Goal: Transaction & Acquisition: Purchase product/service

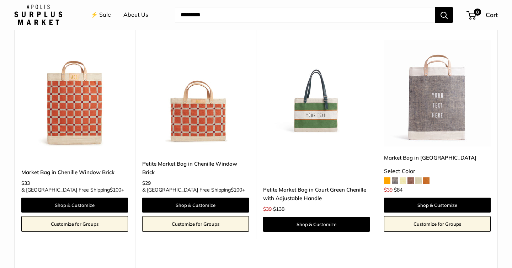
scroll to position [1440, 0]
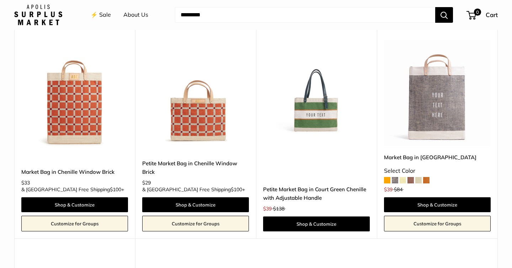
click at [0, 0] on img at bounding box center [0, 0] width 0 height 0
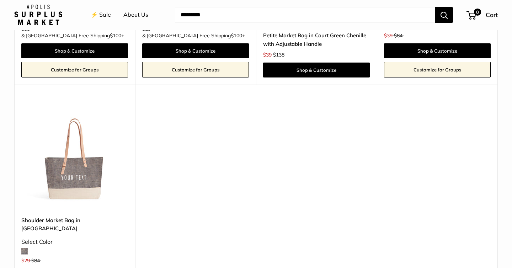
scroll to position [1593, 0]
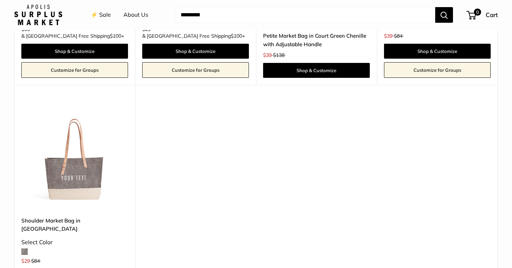
click at [0, 0] on img at bounding box center [0, 0] width 0 height 0
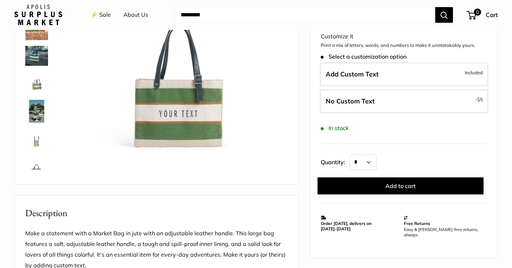
scroll to position [109, 0]
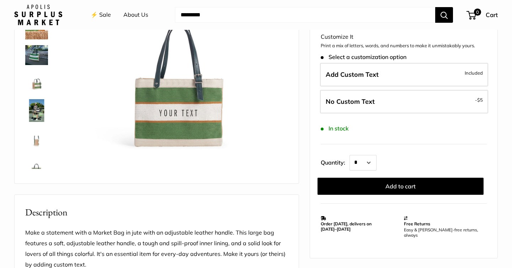
click at [31, 54] on img at bounding box center [36, 55] width 23 height 20
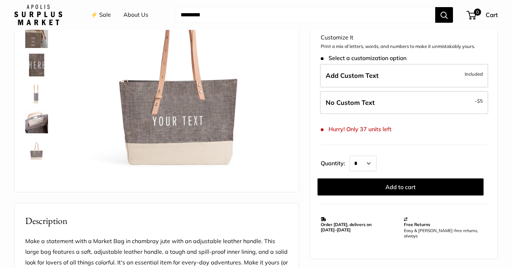
scroll to position [102, 0]
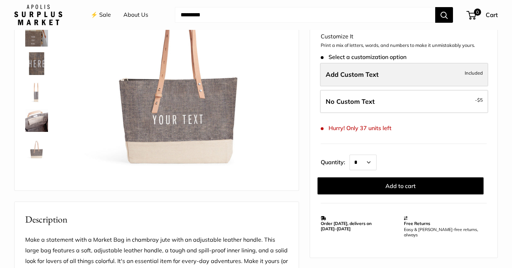
click at [344, 81] on label "Add Custom Text Included" at bounding box center [404, 74] width 168 height 23
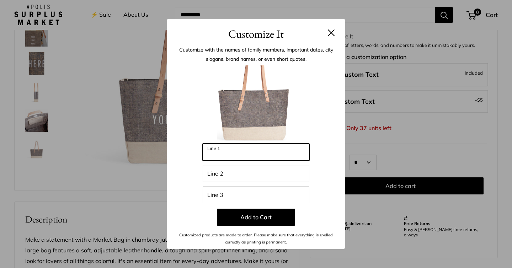
click at [261, 153] on input "Line 1" at bounding box center [256, 152] width 107 height 17
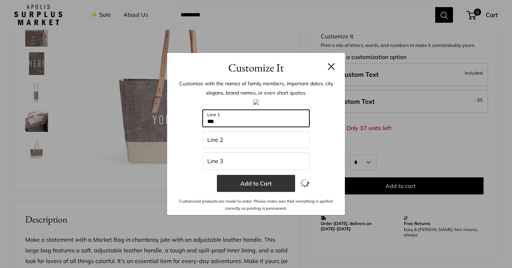
type input "***"
click at [251, 185] on button "Add to Cart" at bounding box center [256, 183] width 78 height 17
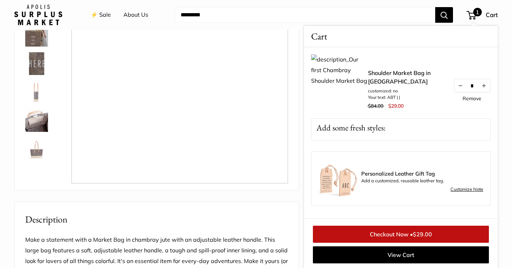
scroll to position [102, 0]
click at [31, 122] on img at bounding box center [36, 119] width 23 height 23
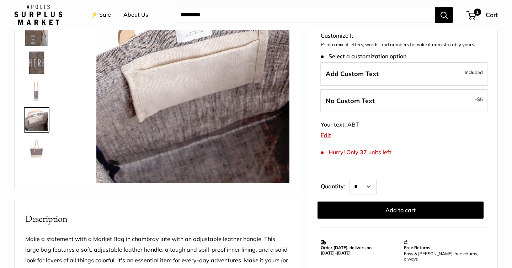
click at [33, 90] on img at bounding box center [36, 91] width 23 height 23
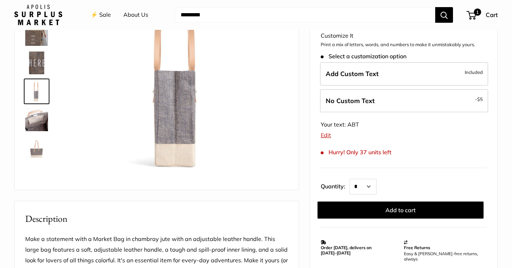
click at [34, 67] on img at bounding box center [36, 63] width 23 height 23
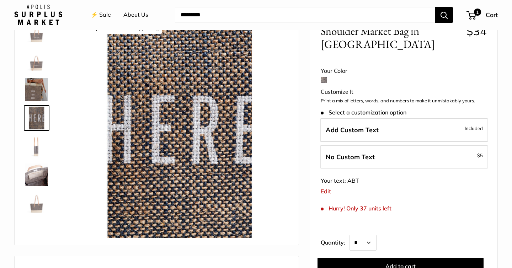
scroll to position [46, 0]
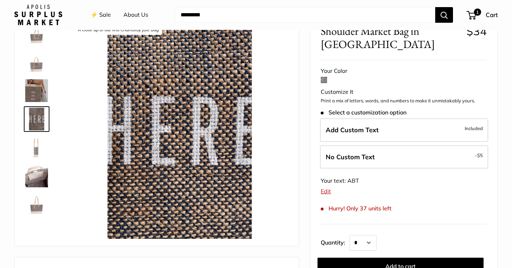
click at [36, 68] on img at bounding box center [36, 62] width 23 height 23
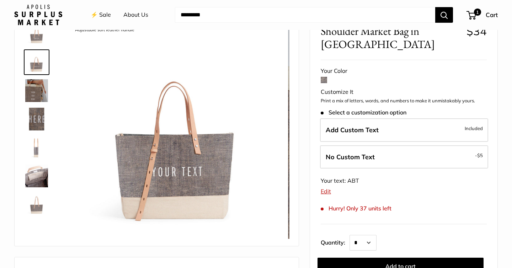
click at [37, 36] on img at bounding box center [36, 33] width 23 height 23
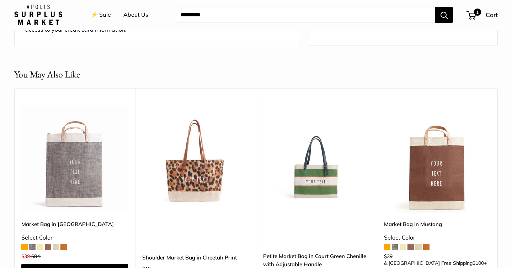
scroll to position [0, 0]
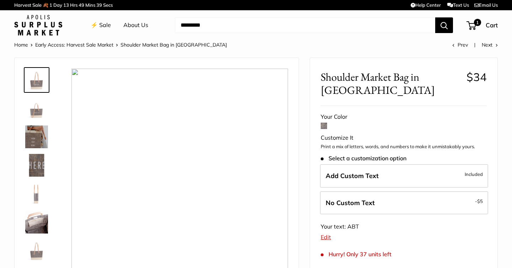
click at [34, 81] on img at bounding box center [36, 80] width 23 height 23
click at [34, 111] on img at bounding box center [36, 108] width 23 height 23
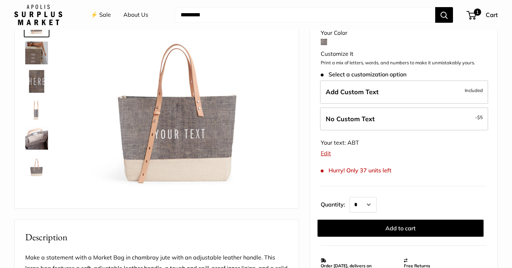
scroll to position [85, 0]
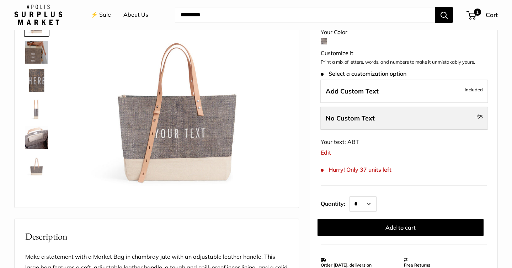
click at [354, 117] on span "No Custom Text" at bounding box center [350, 118] width 49 height 8
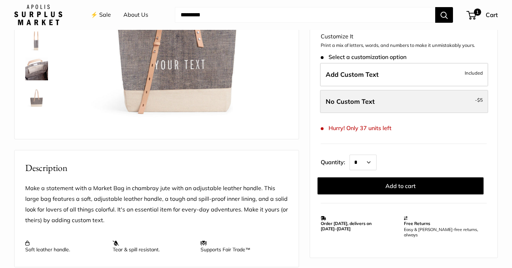
scroll to position [154, 0]
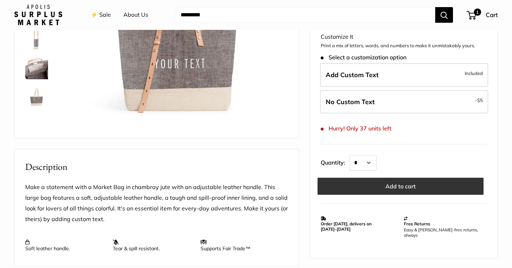
click at [342, 182] on button "Add to cart" at bounding box center [400, 186] width 166 height 17
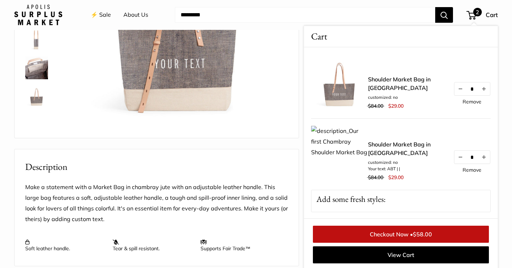
scroll to position [0, 0]
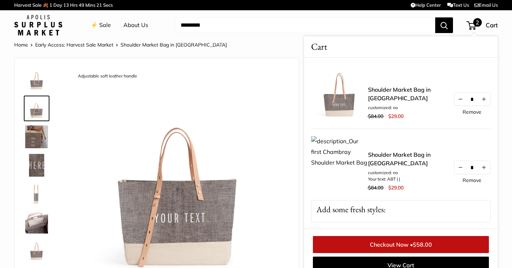
click at [473, 179] on link "Remove" at bounding box center [471, 180] width 19 height 5
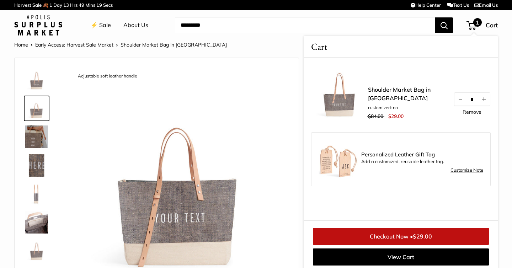
scroll to position [3, 0]
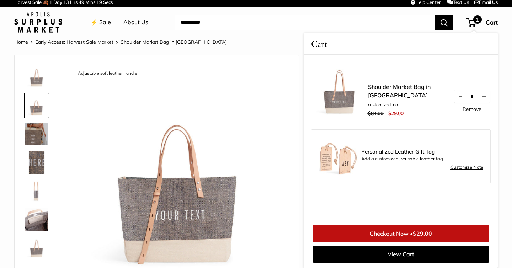
click at [102, 28] on li "⚡️ Sale" at bounding box center [101, 22] width 20 height 23
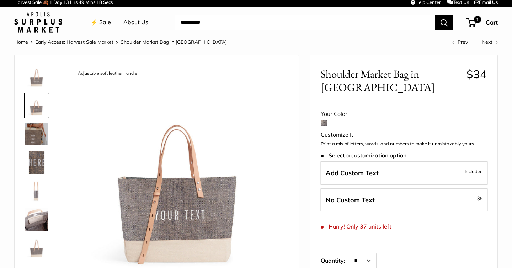
click at [102, 23] on link "⚡️ Sale" at bounding box center [101, 22] width 20 height 11
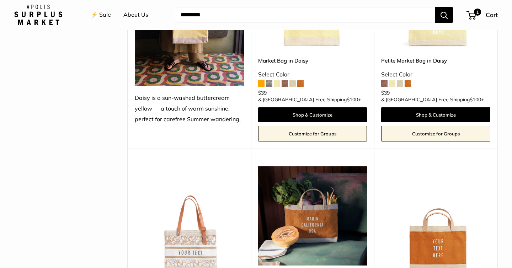
scroll to position [827, 0]
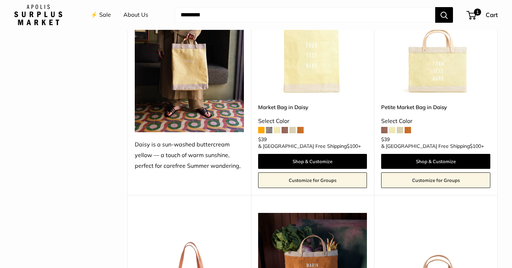
click at [49, 22] on img at bounding box center [38, 15] width 48 height 21
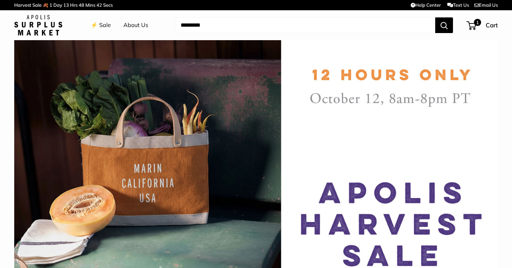
click at [139, 27] on link "About Us" at bounding box center [135, 25] width 25 height 11
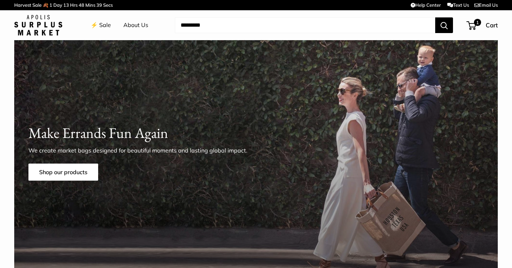
click at [104, 26] on link "⚡️ Sale" at bounding box center [101, 25] width 20 height 11
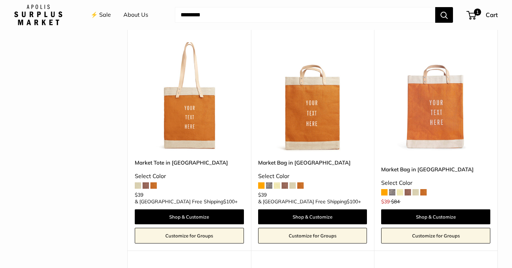
scroll to position [1222, 0]
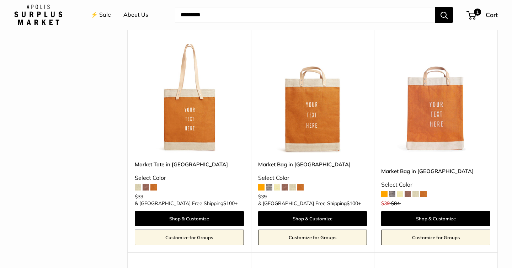
click at [0, 0] on img at bounding box center [0, 0] width 0 height 0
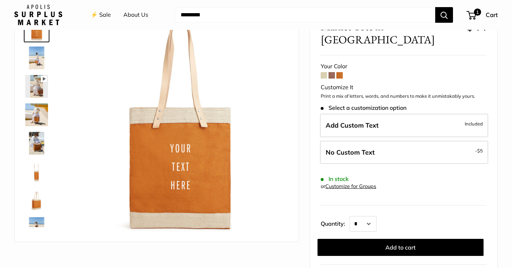
scroll to position [45, 0]
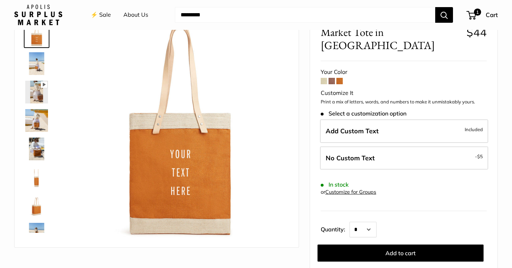
click at [333, 78] on span at bounding box center [331, 81] width 6 height 6
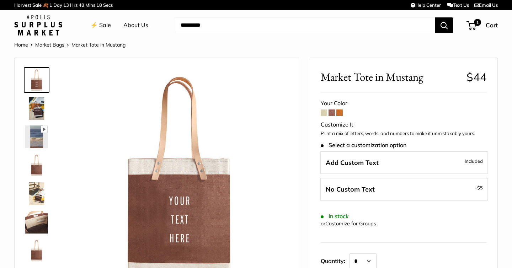
click at [325, 113] on span at bounding box center [324, 112] width 6 height 6
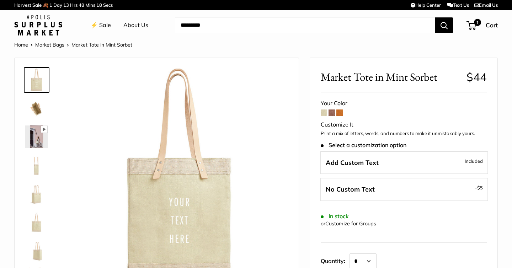
click at [341, 113] on span at bounding box center [339, 112] width 6 height 6
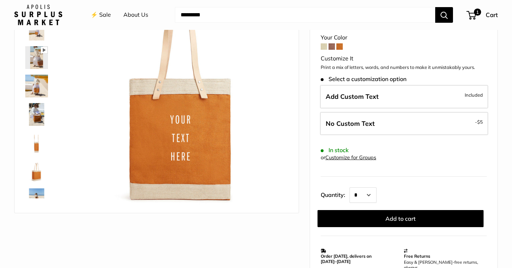
scroll to position [81, 0]
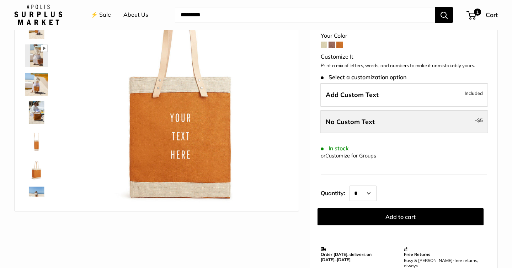
click at [337, 118] on span "No Custom Text" at bounding box center [350, 122] width 49 height 8
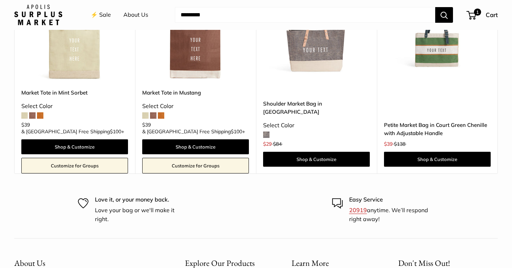
scroll to position [864, 0]
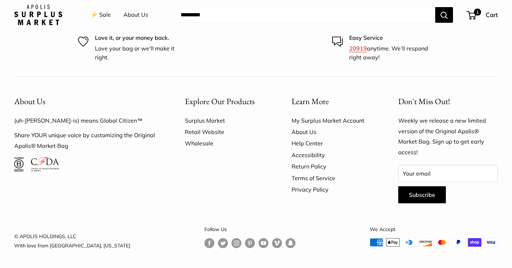
click at [209, 132] on link "Retail Website" at bounding box center [226, 131] width 82 height 11
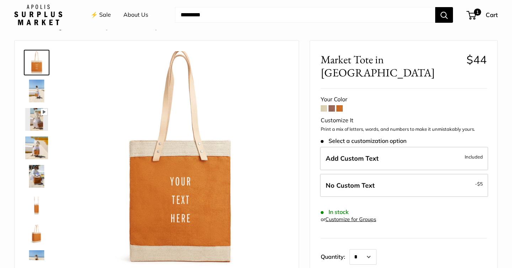
scroll to position [0, 0]
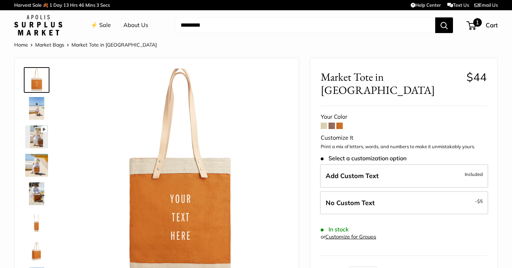
click at [476, 22] on span "1" at bounding box center [477, 22] width 9 height 9
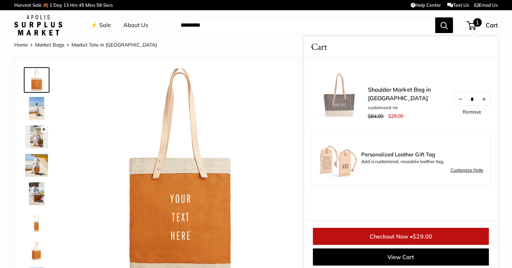
click at [461, 170] on link "Customize Note" at bounding box center [466, 170] width 33 height 9
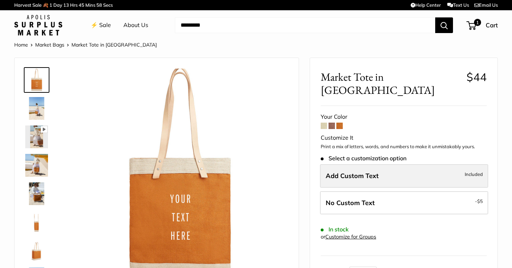
click at [368, 167] on label "Add Custom Text Included" at bounding box center [404, 175] width 168 height 23
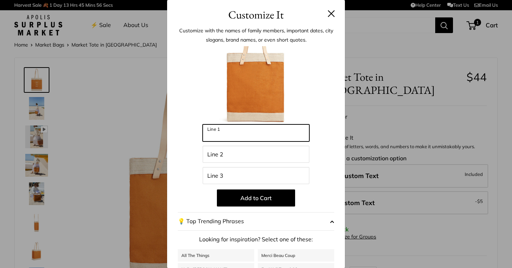
click at [278, 136] on input "Line 1" at bounding box center [256, 132] width 107 height 17
type input "***"
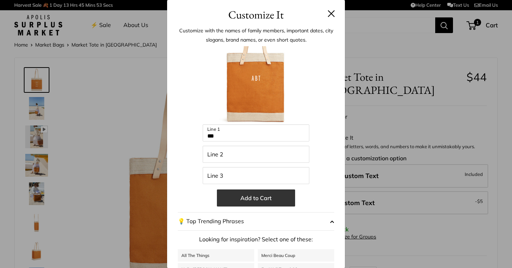
click at [268, 199] on button "Add to Cart" at bounding box center [256, 197] width 78 height 17
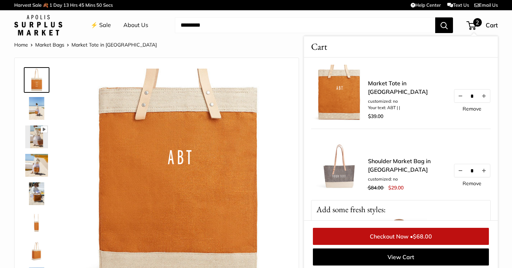
click at [477, 111] on link "Remove" at bounding box center [471, 108] width 19 height 5
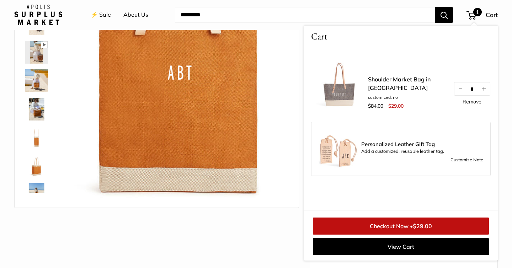
scroll to position [84, 0]
click at [338, 151] on img at bounding box center [337, 148] width 39 height 39
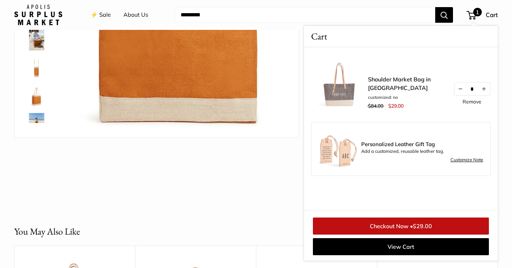
scroll to position [220, 0]
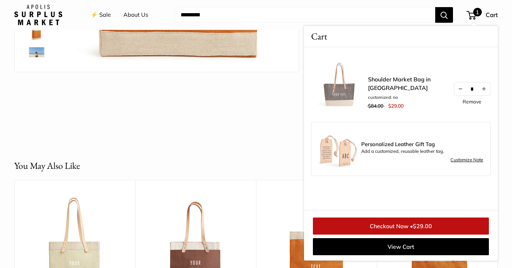
click at [459, 161] on link "Customize Note" at bounding box center [466, 160] width 33 height 9
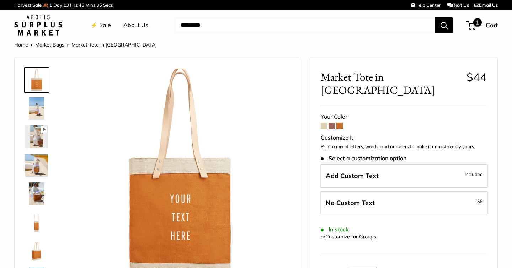
click at [473, 24] on span "1" at bounding box center [471, 25] width 10 height 9
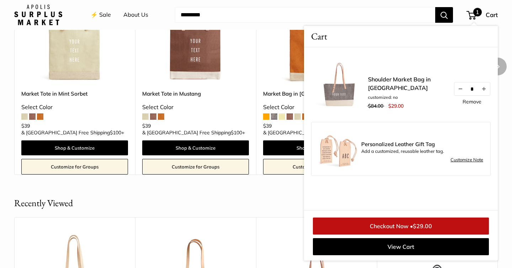
scroll to position [442, 0]
click at [0, 0] on img at bounding box center [0, 0] width 0 height 0
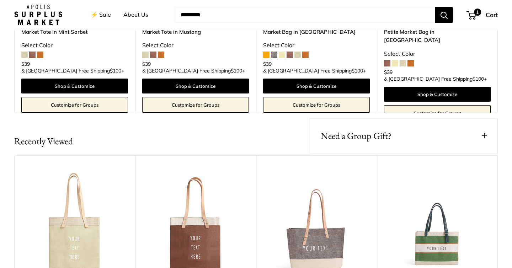
scroll to position [0, 0]
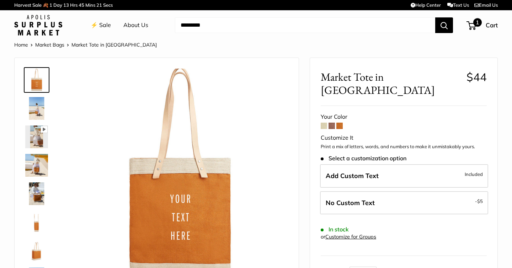
click at [476, 25] on span "1" at bounding box center [477, 22] width 9 height 9
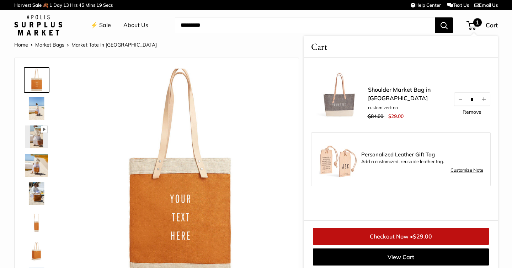
click at [374, 236] on link "Checkout Now • $29.00" at bounding box center [401, 236] width 176 height 17
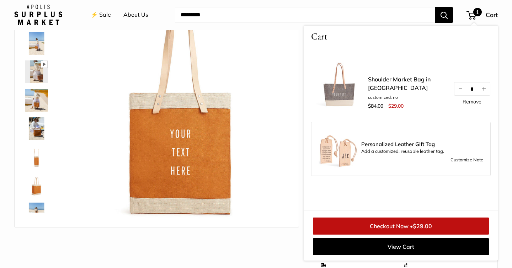
scroll to position [66, 0]
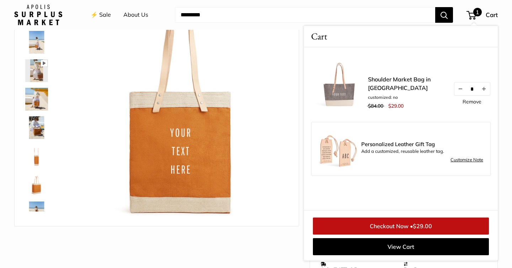
click at [337, 150] on img at bounding box center [337, 148] width 39 height 39
click at [366, 16] on input "Search..." at bounding box center [305, 15] width 260 height 16
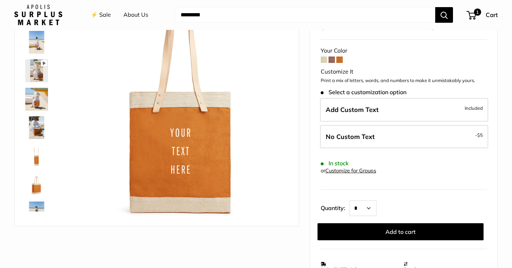
click at [366, 16] on input "Search..." at bounding box center [305, 15] width 260 height 16
type input "***"
click at [435, 7] on button "Search" at bounding box center [444, 15] width 18 height 16
